Goal: Communication & Community: Answer question/provide support

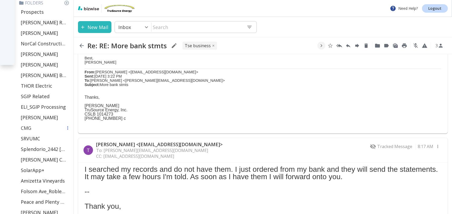
scroll to position [150, 0]
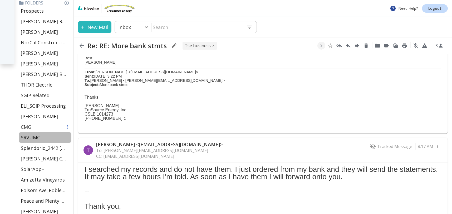
drag, startPoint x: 39, startPoint y: 138, endPoint x: 42, endPoint y: 131, distance: 6.8
click at [38, 138] on p "SRVUMC" at bounding box center [30, 137] width 19 height 6
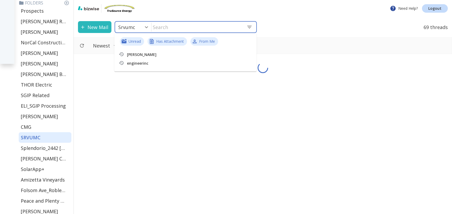
click at [160, 26] on input "text" at bounding box center [196, 27] width 91 height 11
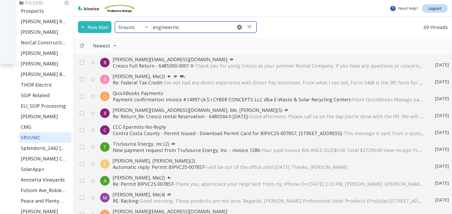
type input "engineerinc"
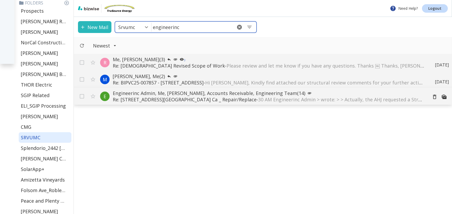
click at [179, 97] on p "Re: [STREET_ADDRESS][GEOGRAPHIC_DATA] Ca _ Repair/Replace - 30 AM Engineerinc A…" at bounding box center [268, 99] width 311 height 6
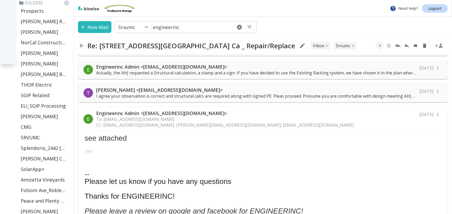
scroll to position [251, 0]
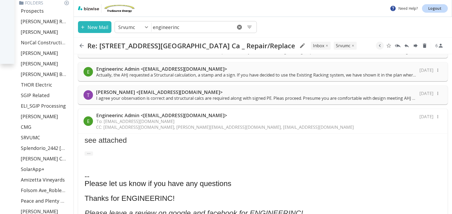
click at [301, 119] on div "E Engineerinc Admin <[EMAIL_ADDRESS][DOMAIN_NAME]> To: [EMAIL_ADDRESS][DOMAIN_N…" at bounding box center [262, 121] width 369 height 24
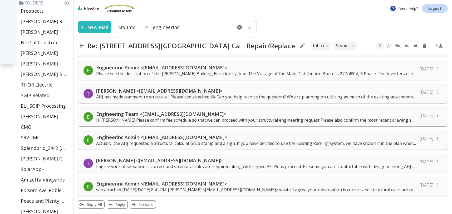
scroll to position [183, 0]
click at [360, 182] on p "Engineerinc Admin <[EMAIL_ADDRESS][DOMAIN_NAME]>" at bounding box center [256, 183] width 320 height 6
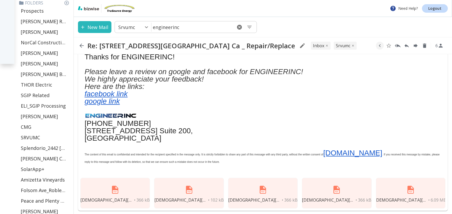
scroll to position [407, 0]
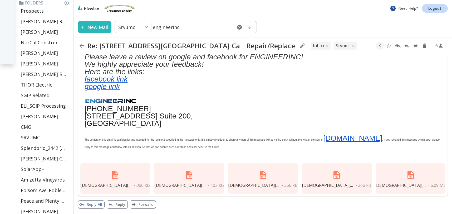
click at [95, 203] on button "Reply All" at bounding box center [91, 204] width 27 height 8
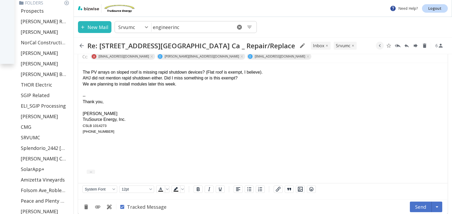
scroll to position [0, 0]
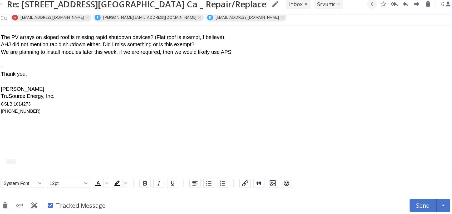
click at [98, 47] on div "We are planning to install modules later this week. if we are required, then we…" at bounding box center [180, 47] width 360 height 6
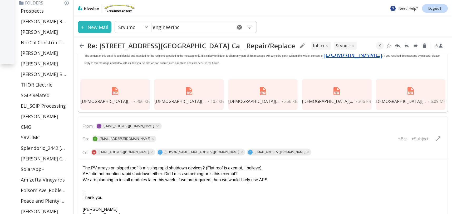
scroll to position [493, 0]
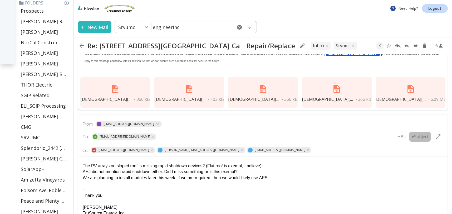
click at [426, 136] on p "+Subject" at bounding box center [419, 136] width 17 height 6
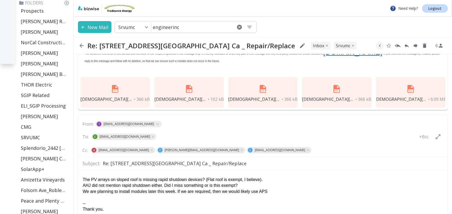
drag, startPoint x: 102, startPoint y: 164, endPoint x: 137, endPoint y: 165, distance: 34.8
click at [103, 164] on input "Re: [STREET_ADDRESS][GEOGRAPHIC_DATA] Ca _ Repair/Replace" at bounding box center [273, 163] width 340 height 9
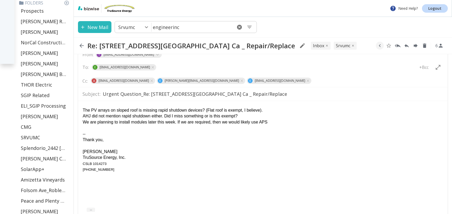
scroll to position [564, 0]
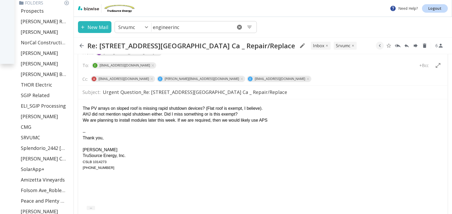
type input "Urgent Question_Re: [STREET_ADDRESS][GEOGRAPHIC_DATA] Ca _ Repair/Replace"
click at [208, 108] on div "The PV arrays on sloped roof is missing rapid shutdown devices? (Flat roof is e…" at bounding box center [263, 108] width 360 height 6
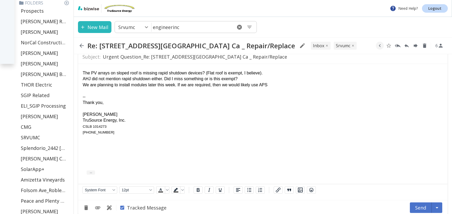
scroll to position [606, 0]
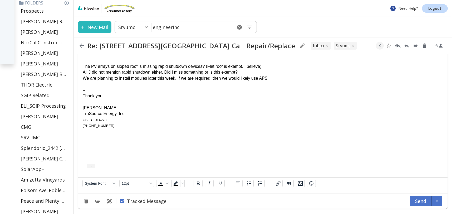
click at [419, 200] on button "Send" at bounding box center [421, 200] width 22 height 11
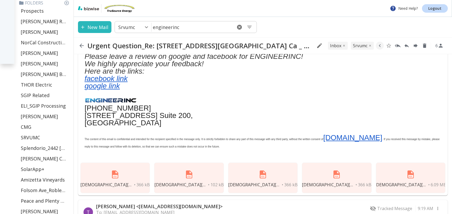
scroll to position [470, 0]
